Goal: Information Seeking & Learning: Compare options

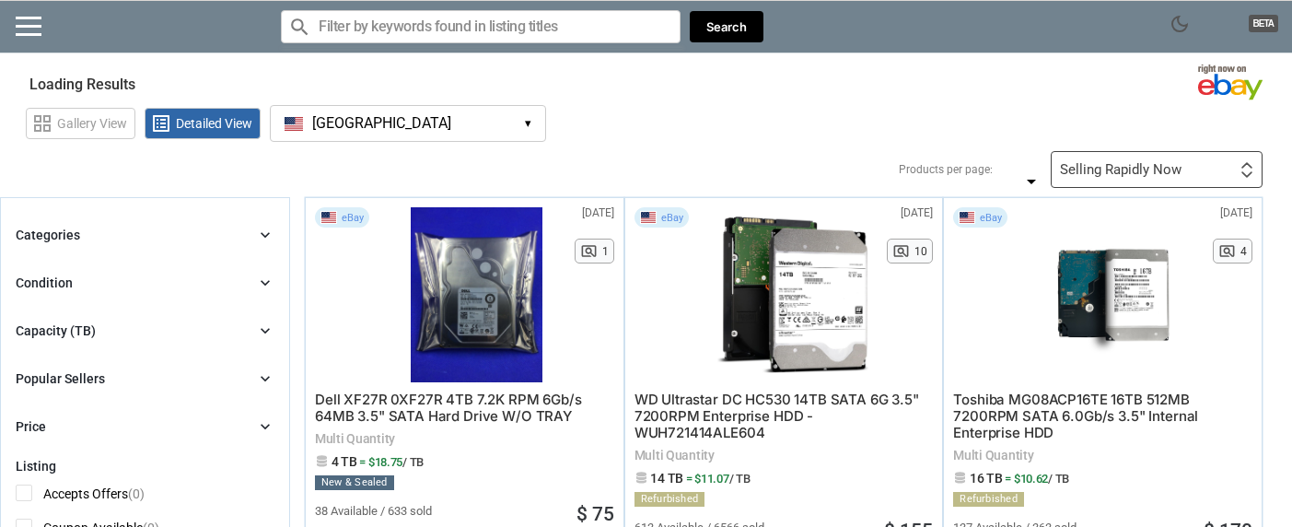
type input "*"
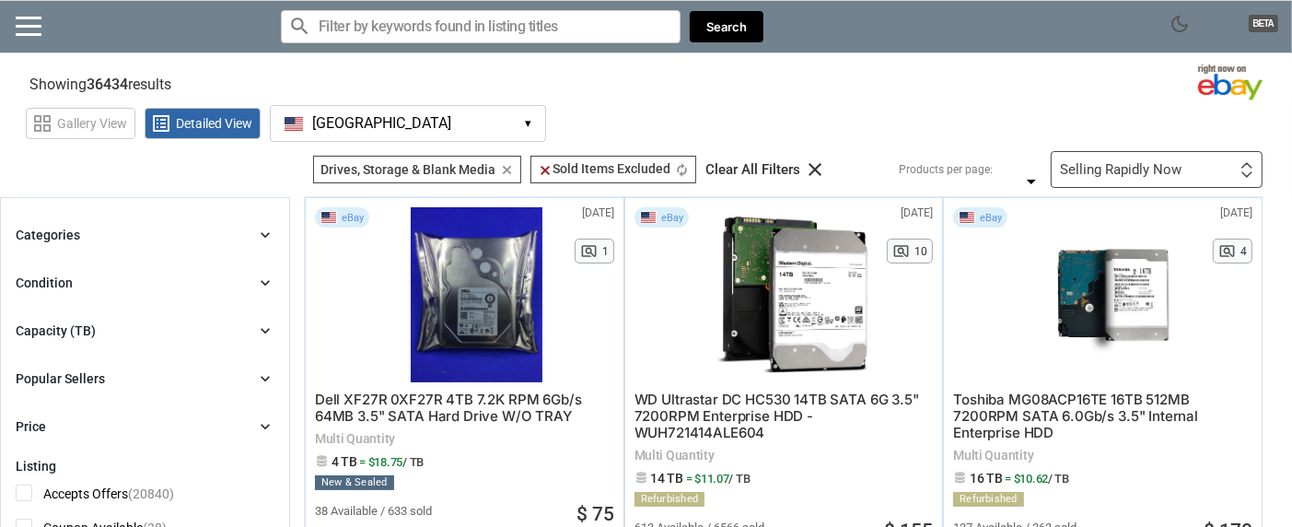
click at [266, 231] on icon "chevron_right" at bounding box center [265, 235] width 18 height 18
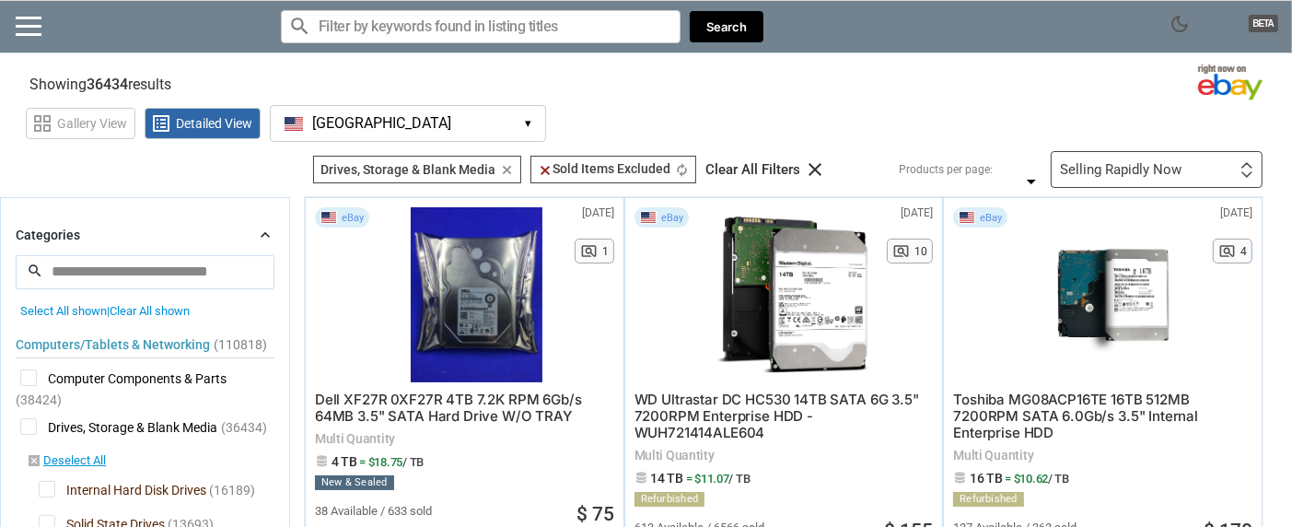
click at [266, 231] on icon "chevron_right" at bounding box center [265, 235] width 18 height 18
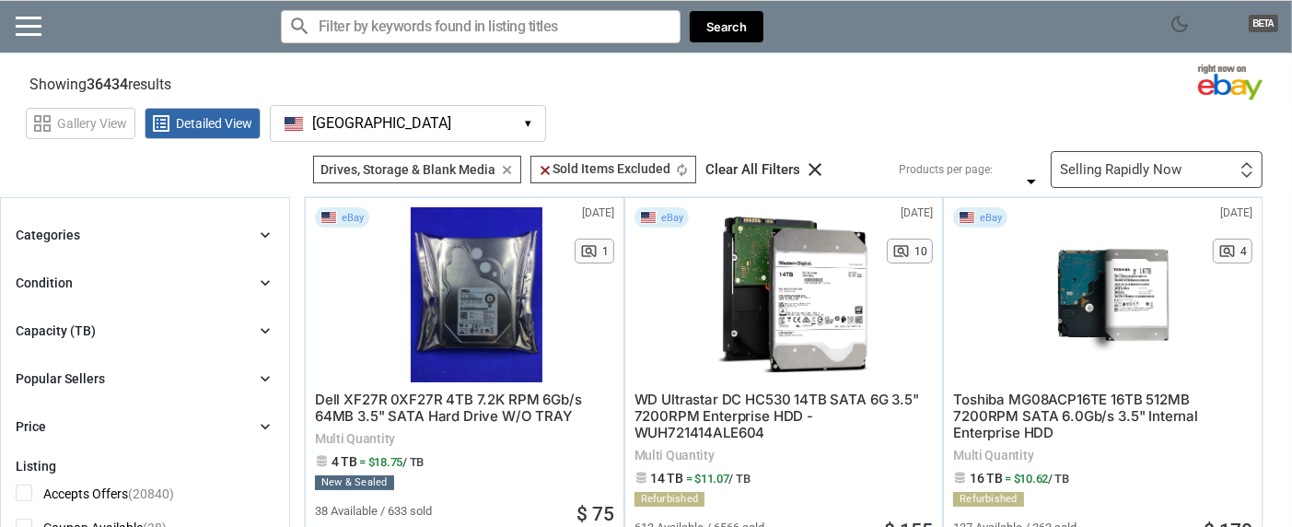
click at [258, 329] on icon "chevron_right" at bounding box center [265, 330] width 18 height 18
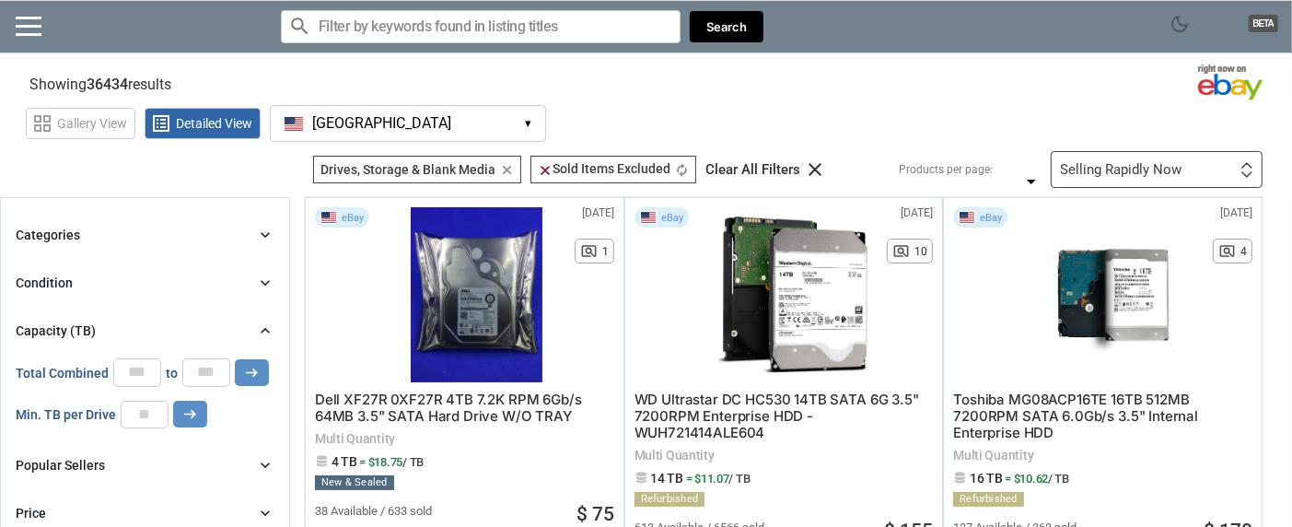
click at [262, 326] on icon "chevron_right" at bounding box center [265, 330] width 18 height 18
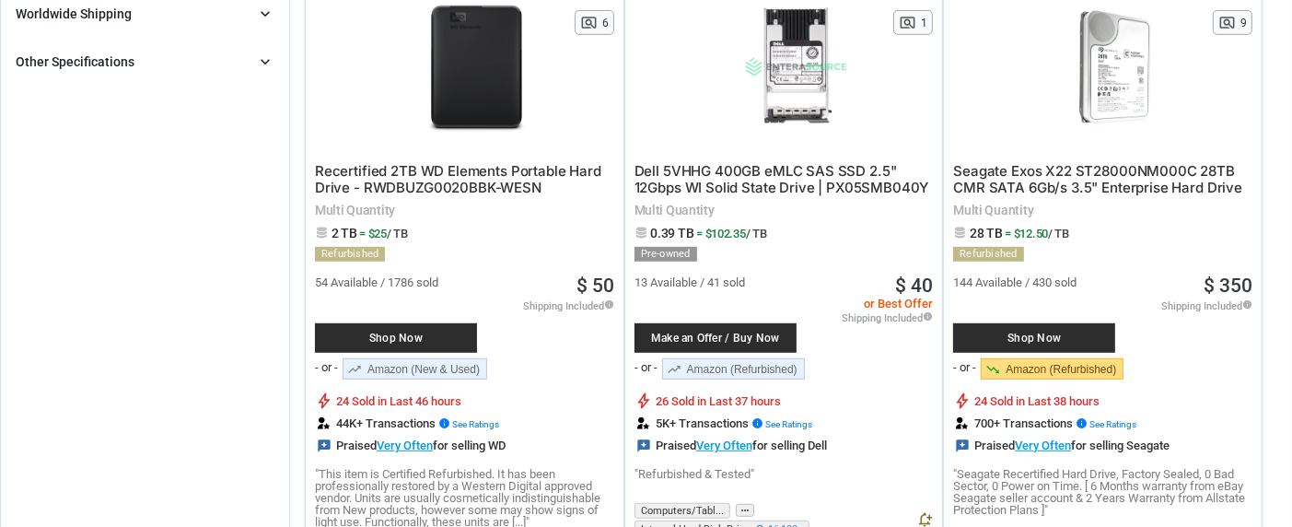
scroll to position [932, 0]
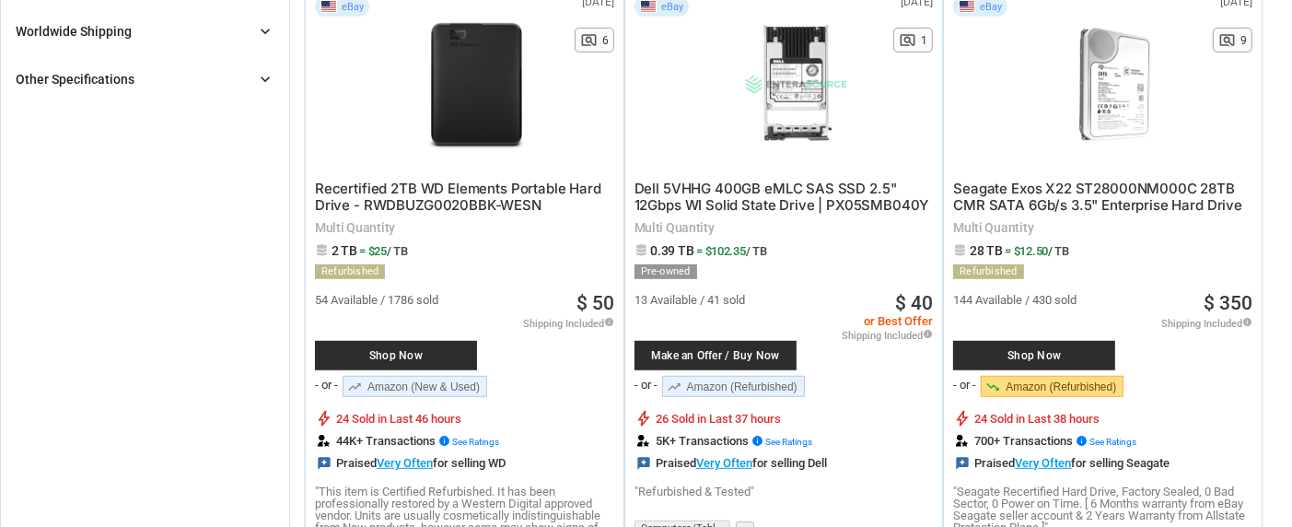
drag, startPoint x: 1285, startPoint y: 69, endPoint x: 1285, endPoint y: 51, distance: 18.4
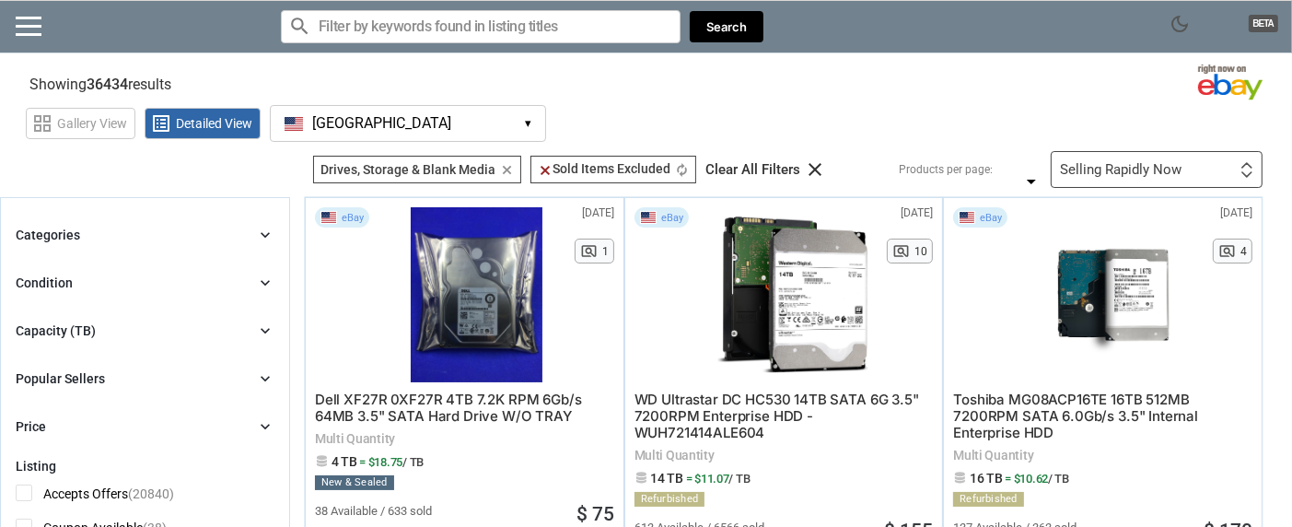
scroll to position [41, 0]
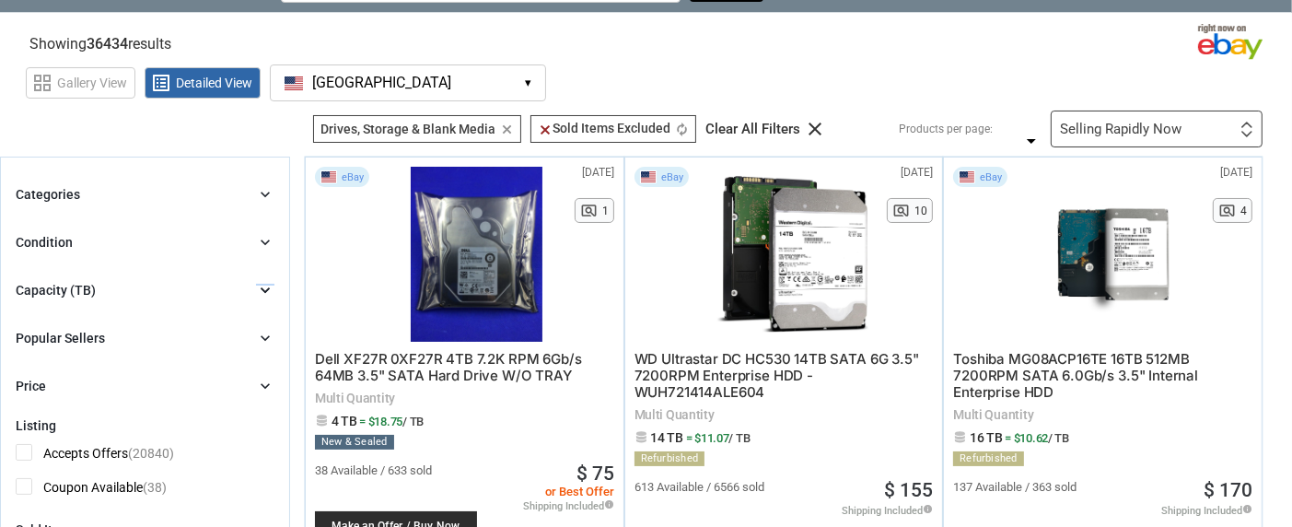
click at [263, 283] on icon "chevron_right" at bounding box center [265, 290] width 18 height 18
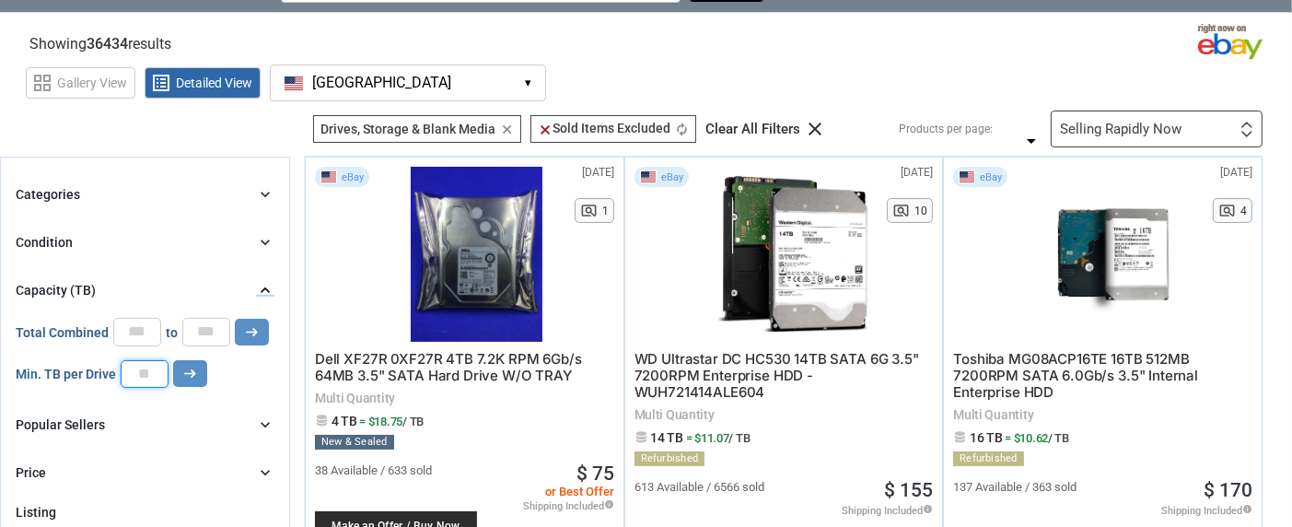
click at [137, 371] on input "number" at bounding box center [145, 374] width 48 height 28
drag, startPoint x: 137, startPoint y: 368, endPoint x: 138, endPoint y: 353, distance: 15.7
click at [138, 353] on div "0 0 0 0 0 *** Total Combined * to * arrow_right_alt Min. TB per Drive arrow_rig…" at bounding box center [145, 353] width 259 height 70
type input "*"
click at [183, 370] on icon "arrow_right_alt" at bounding box center [189, 373] width 17 height 17
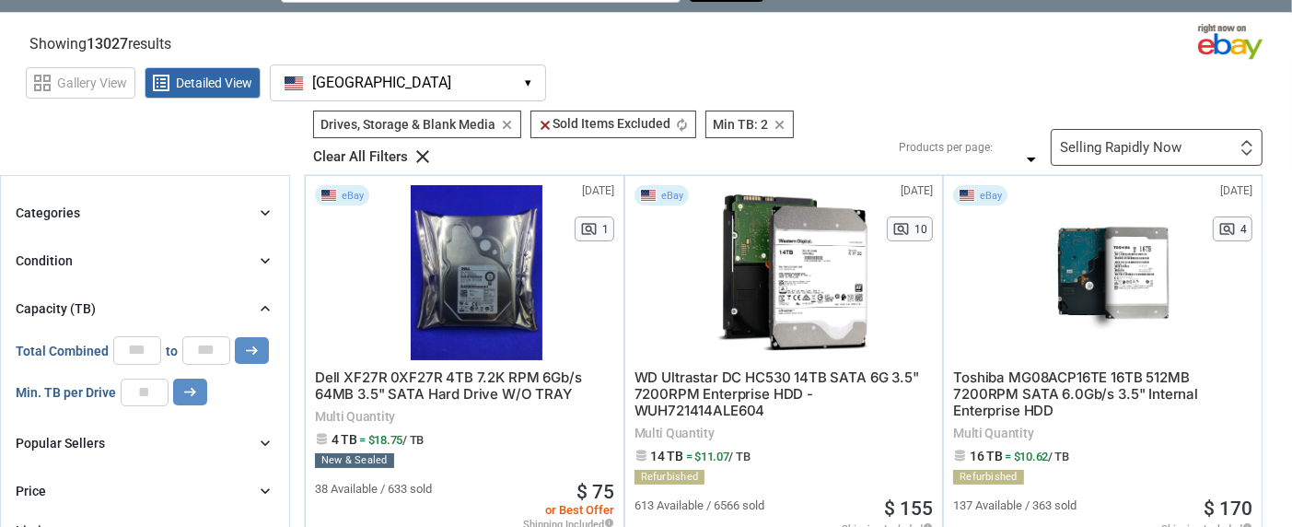
click at [265, 261] on icon "chevron_right" at bounding box center [265, 260] width 18 height 18
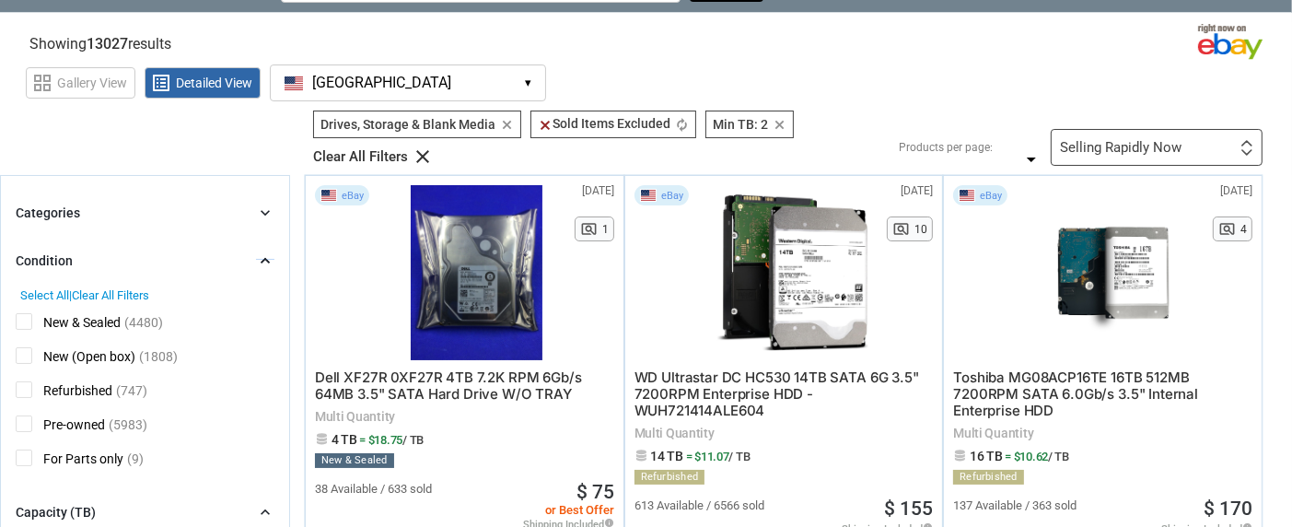
click at [16, 385] on span "Refurbished" at bounding box center [64, 392] width 97 height 23
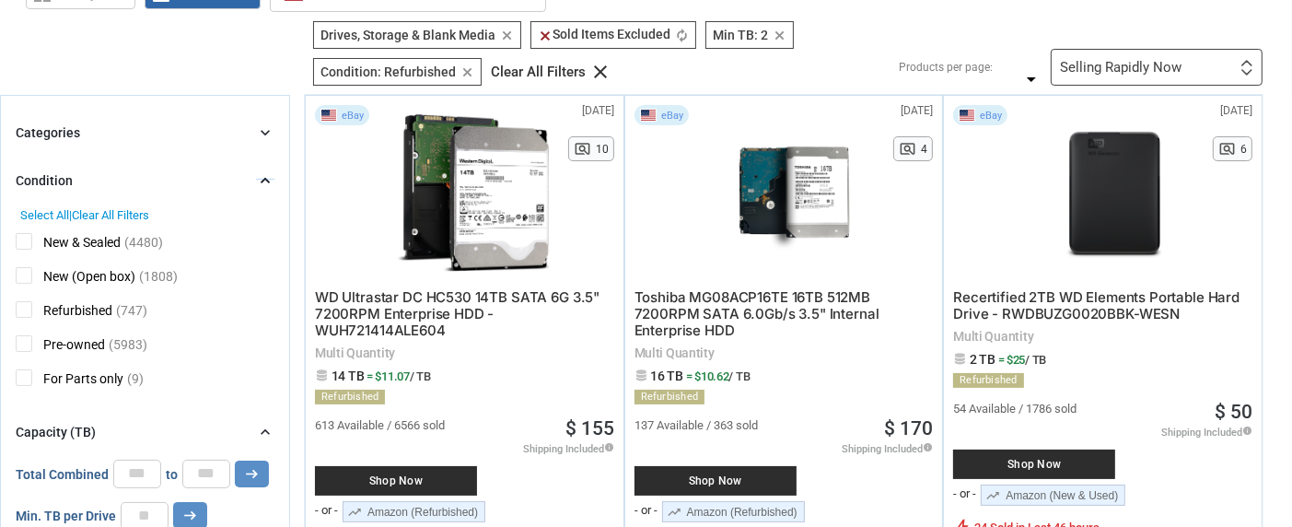
scroll to position [78, 0]
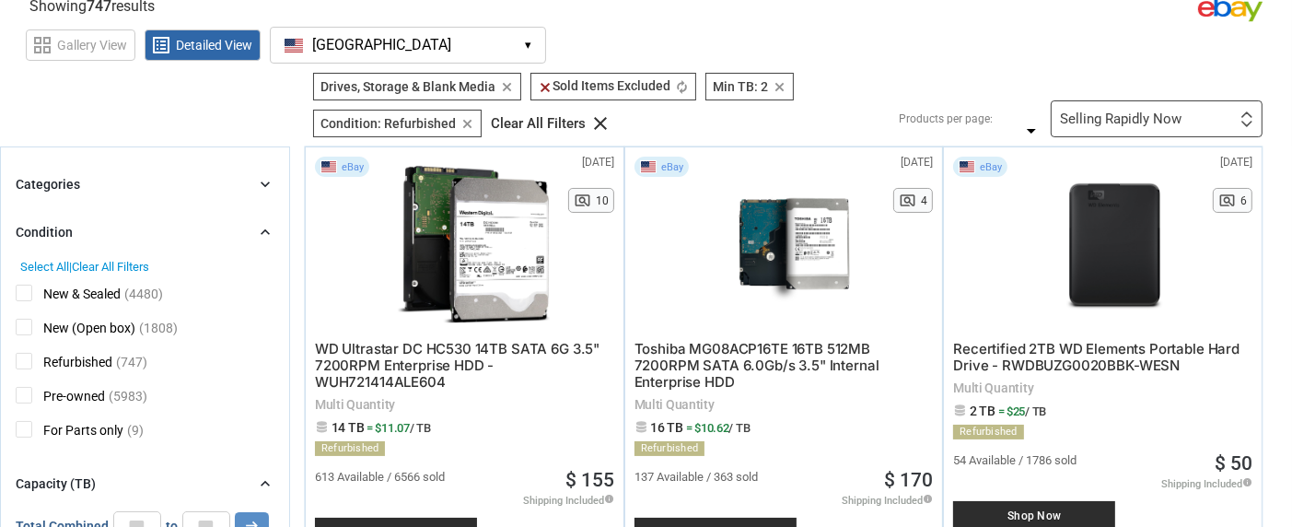
click at [266, 180] on icon "chevron_right" at bounding box center [265, 184] width 18 height 18
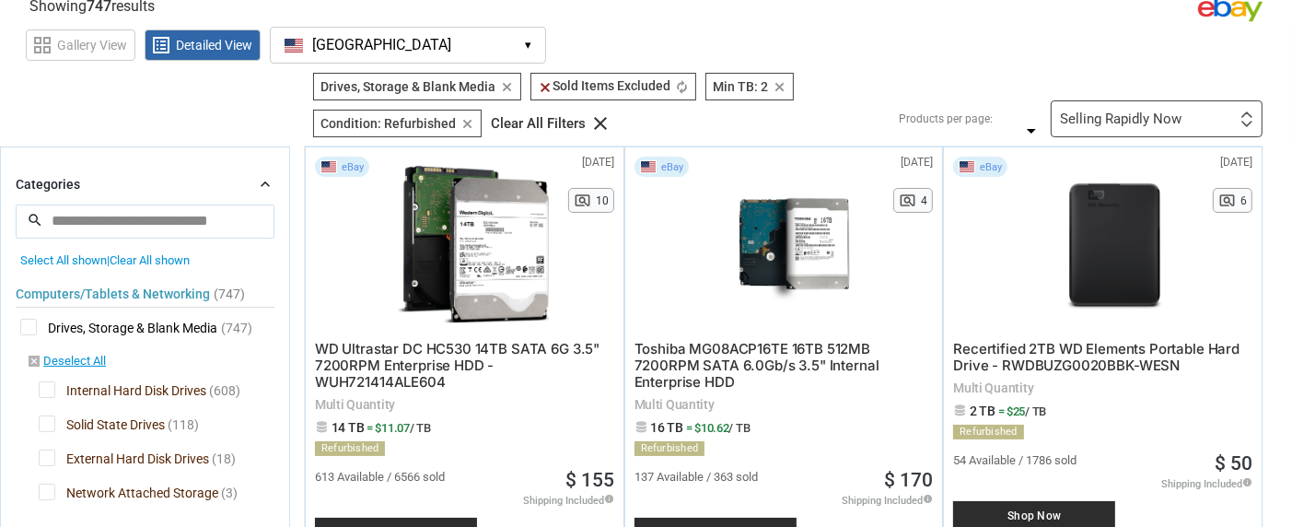
click at [888, 171] on div "[DATE] N/A pageview 4" at bounding box center [904, 244] width 58 height 175
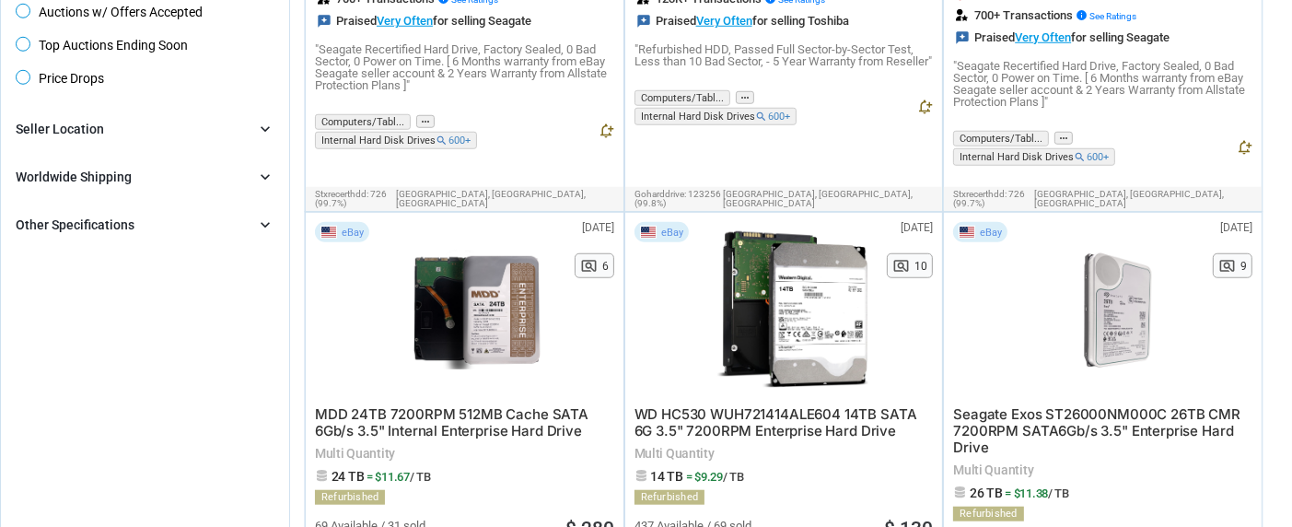
scroll to position [1436, 0]
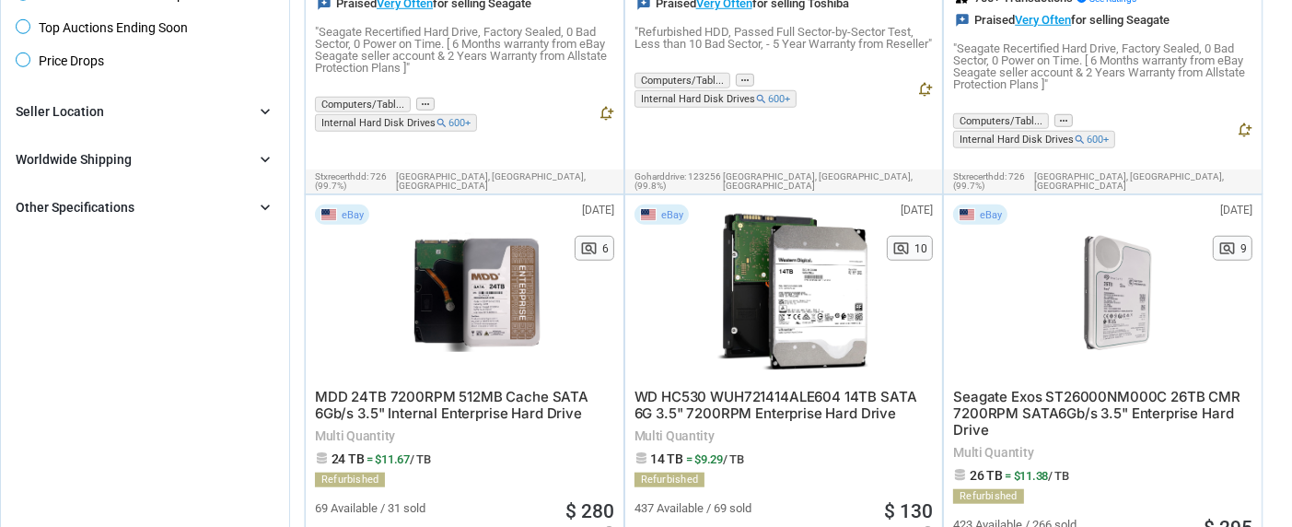
click at [263, 198] on icon "chevron_right" at bounding box center [265, 207] width 18 height 18
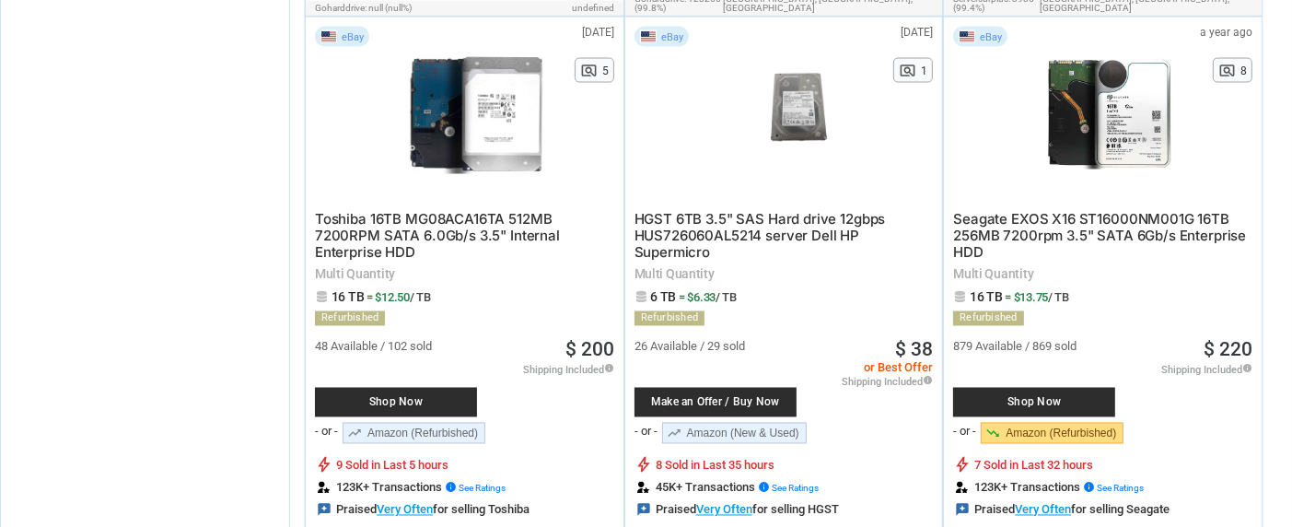
scroll to position [2991, 0]
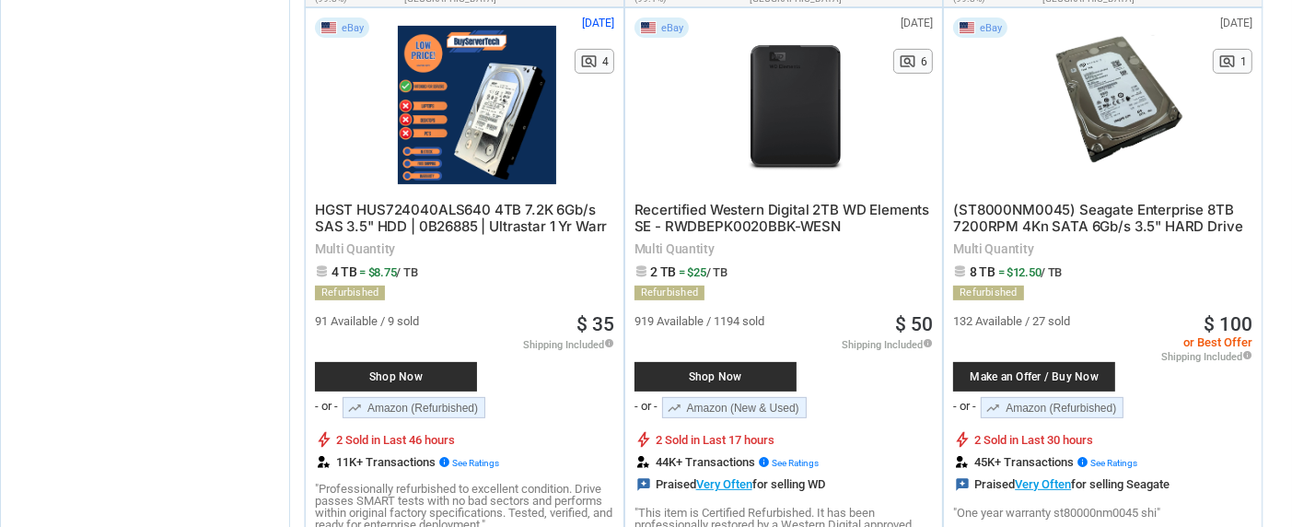
scroll to position [6863, 0]
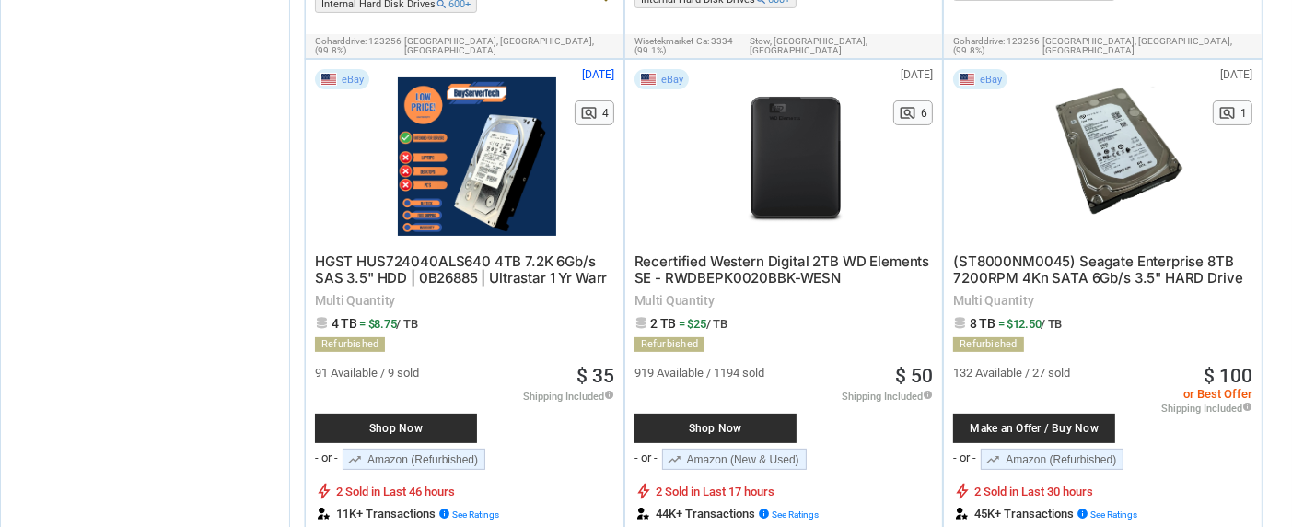
drag, startPoint x: 1275, startPoint y: 326, endPoint x: 955, endPoint y: 89, distance: 398.4
click at [955, 89] on div "eBay" at bounding box center [994, 156] width 83 height 175
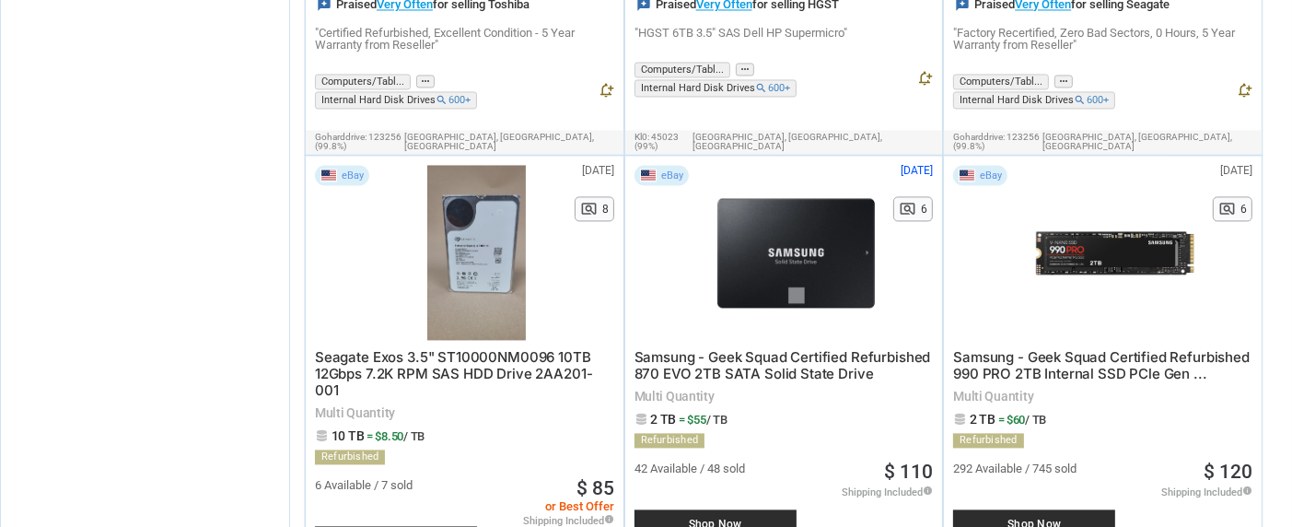
scroll to position [3084, 0]
